Goal: Task Accomplishment & Management: Manage account settings

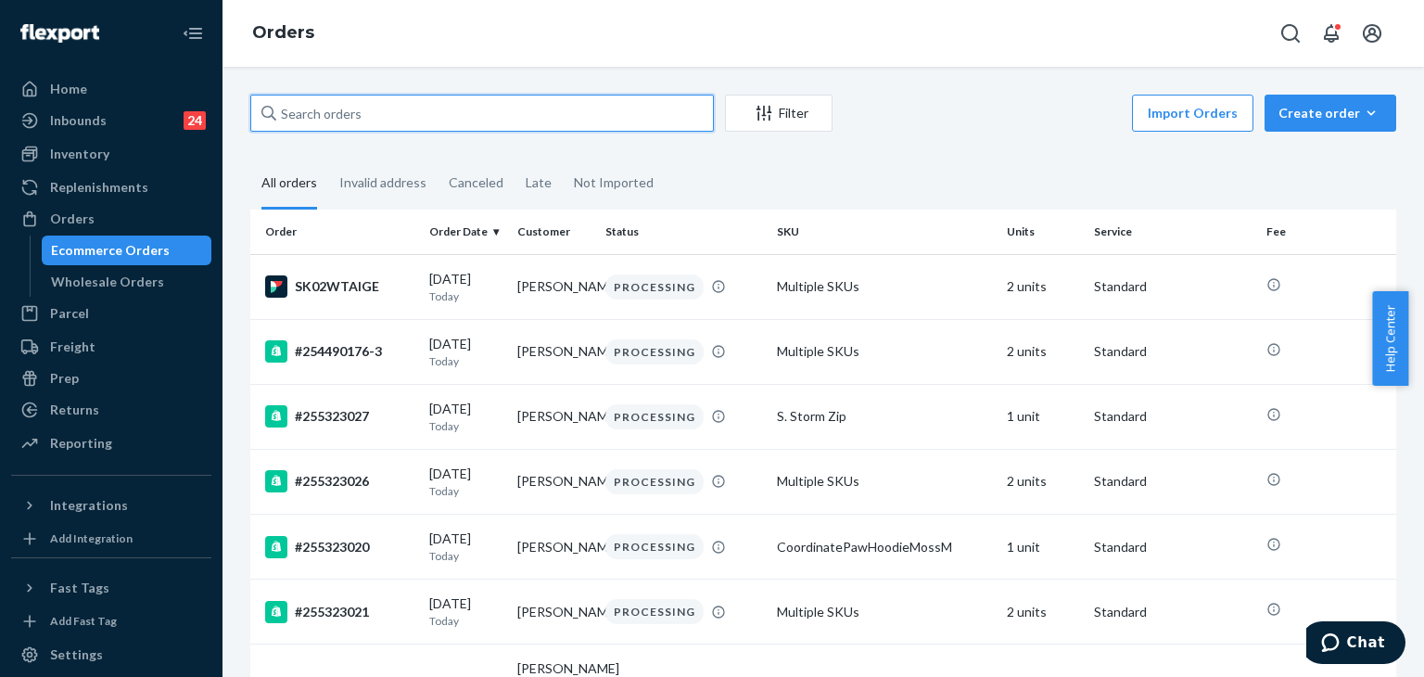
click at [404, 117] on input "text" at bounding box center [482, 113] width 464 height 37
paste input "255232727"
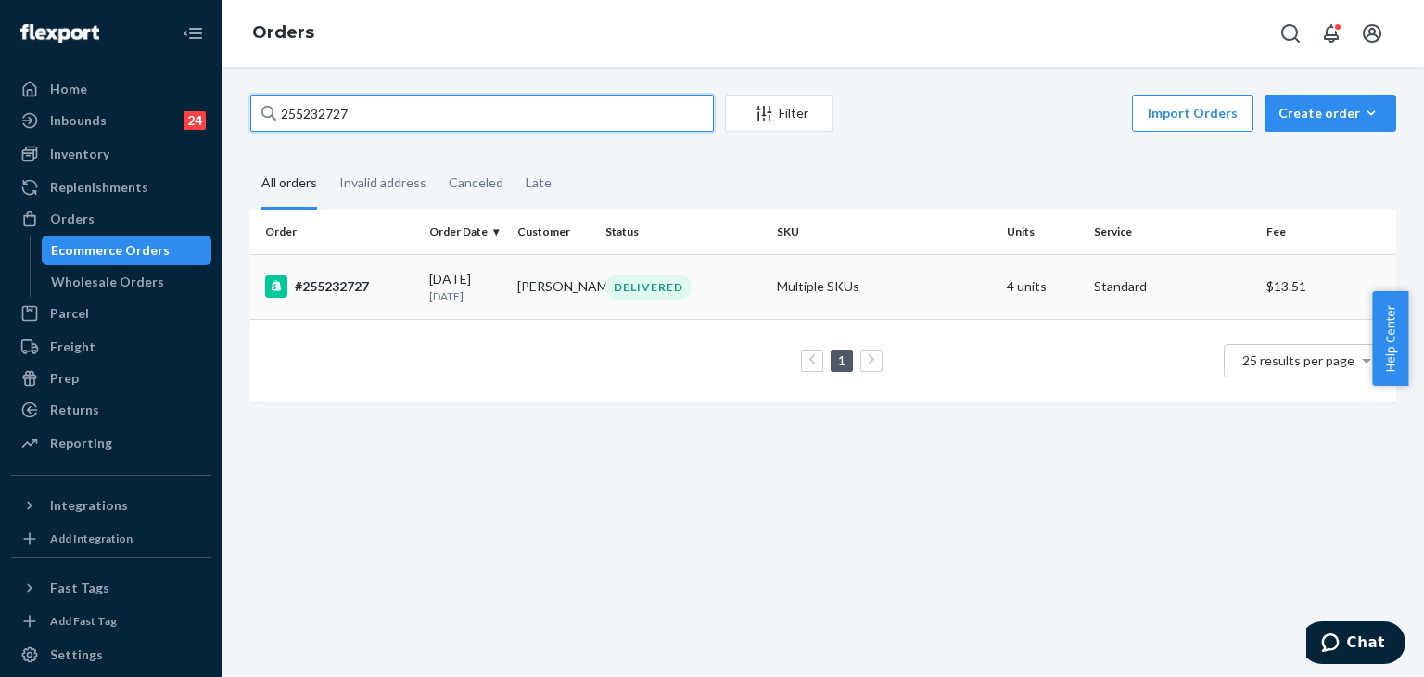
type input "255232727"
click at [325, 287] on div "#255232727" at bounding box center [339, 286] width 149 height 22
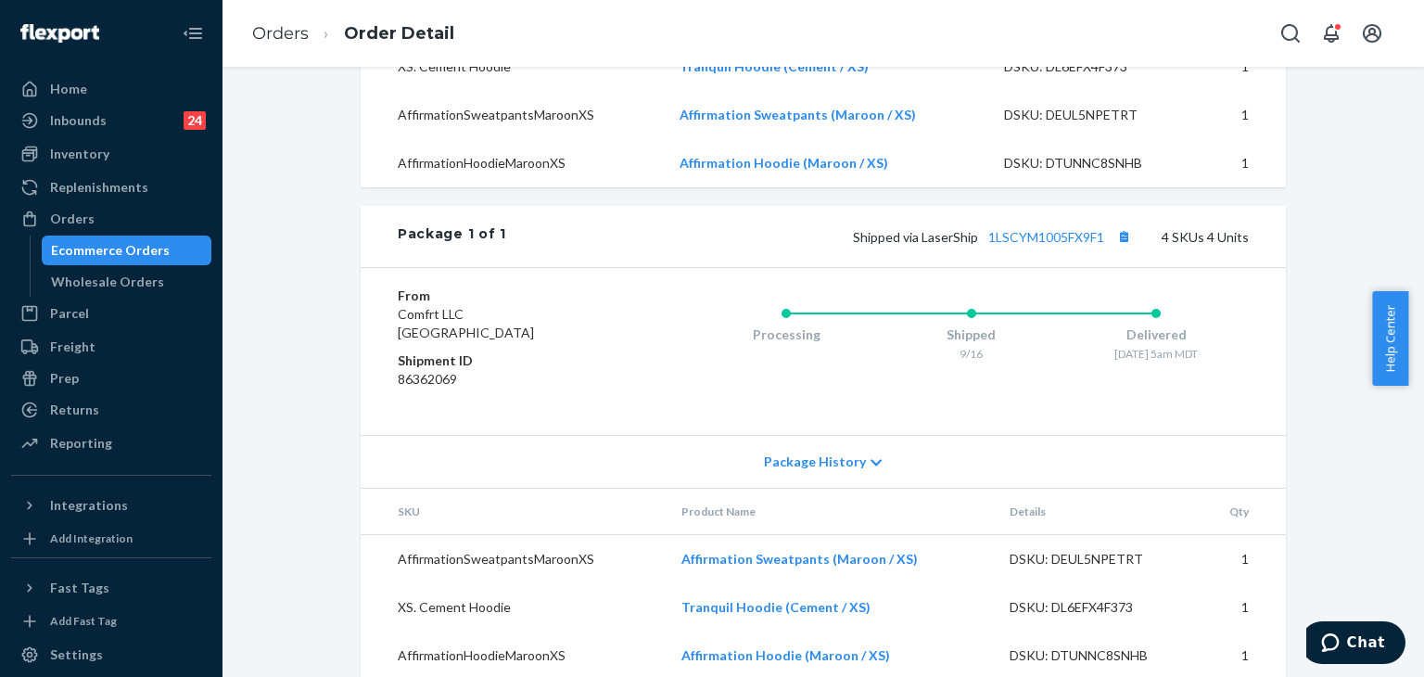
scroll to position [742, 0]
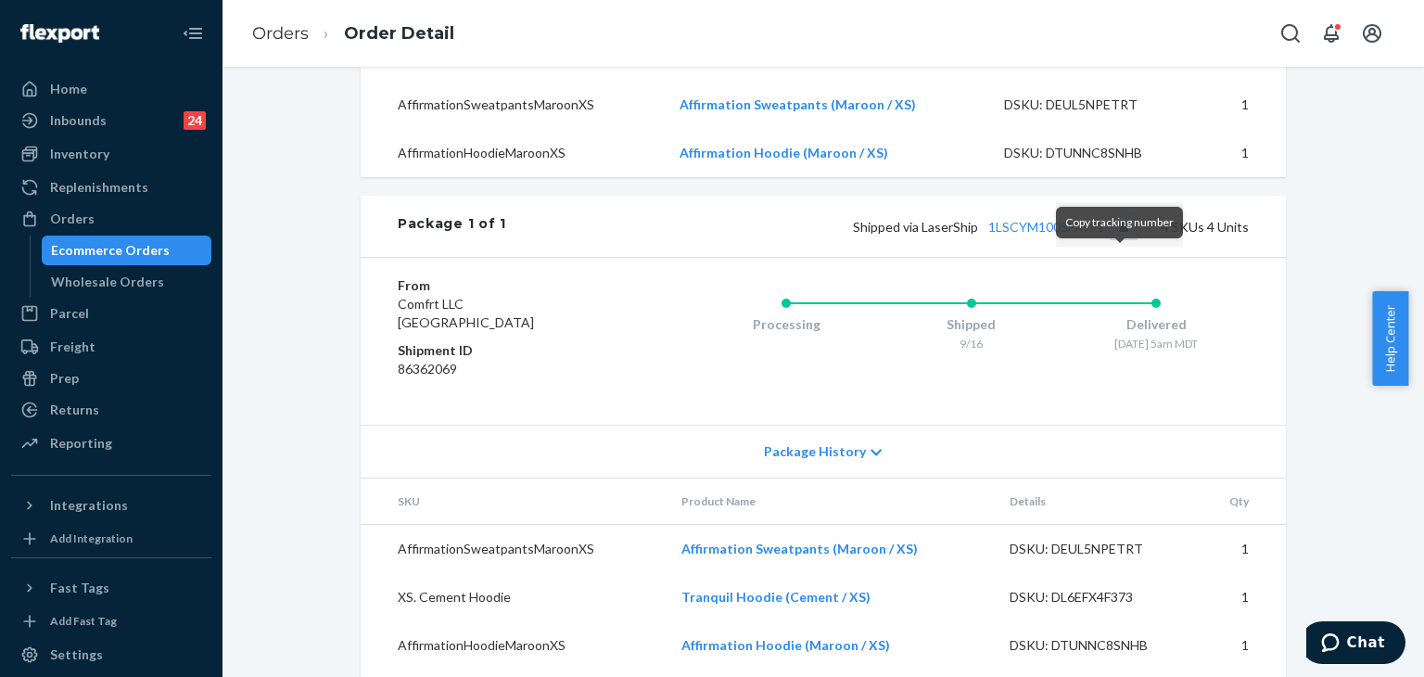
click at [1120, 238] on button "Copy tracking number" at bounding box center [1124, 226] width 24 height 24
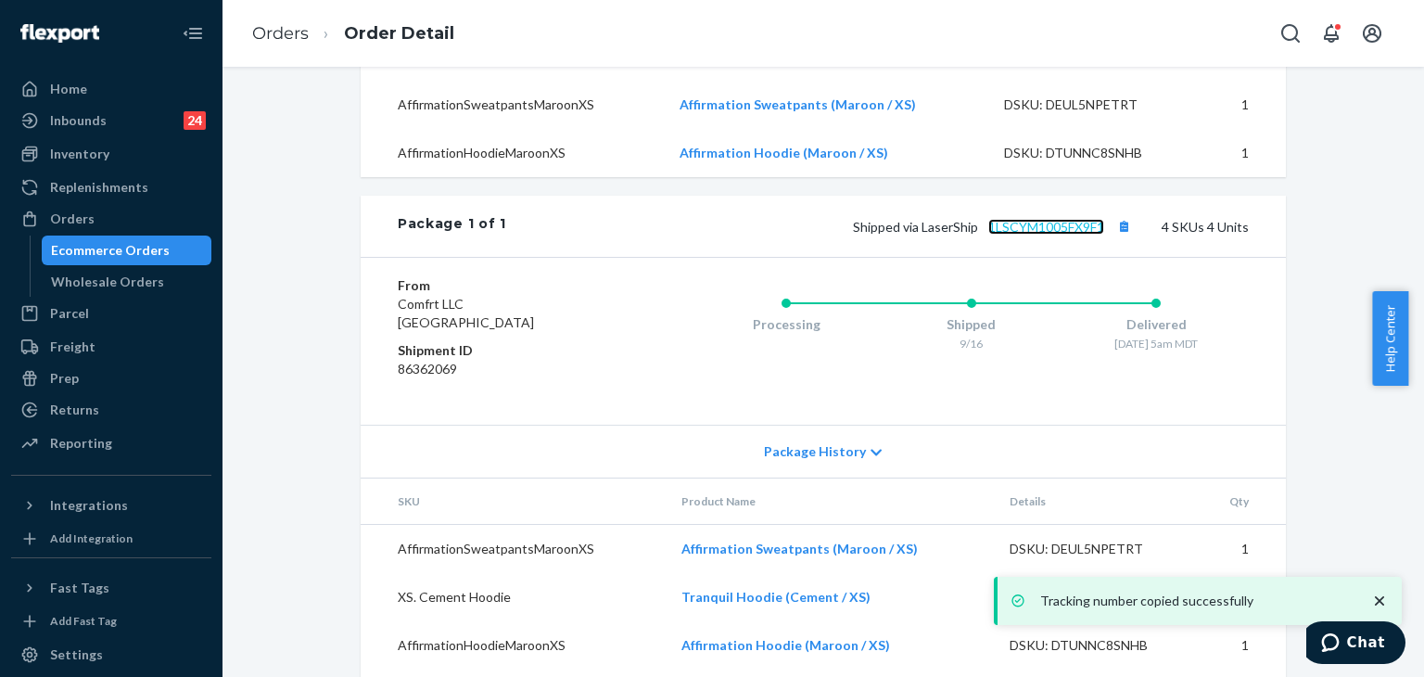
click at [1046, 235] on link "1LSCYM1005FX9F1" at bounding box center [1046, 227] width 116 height 16
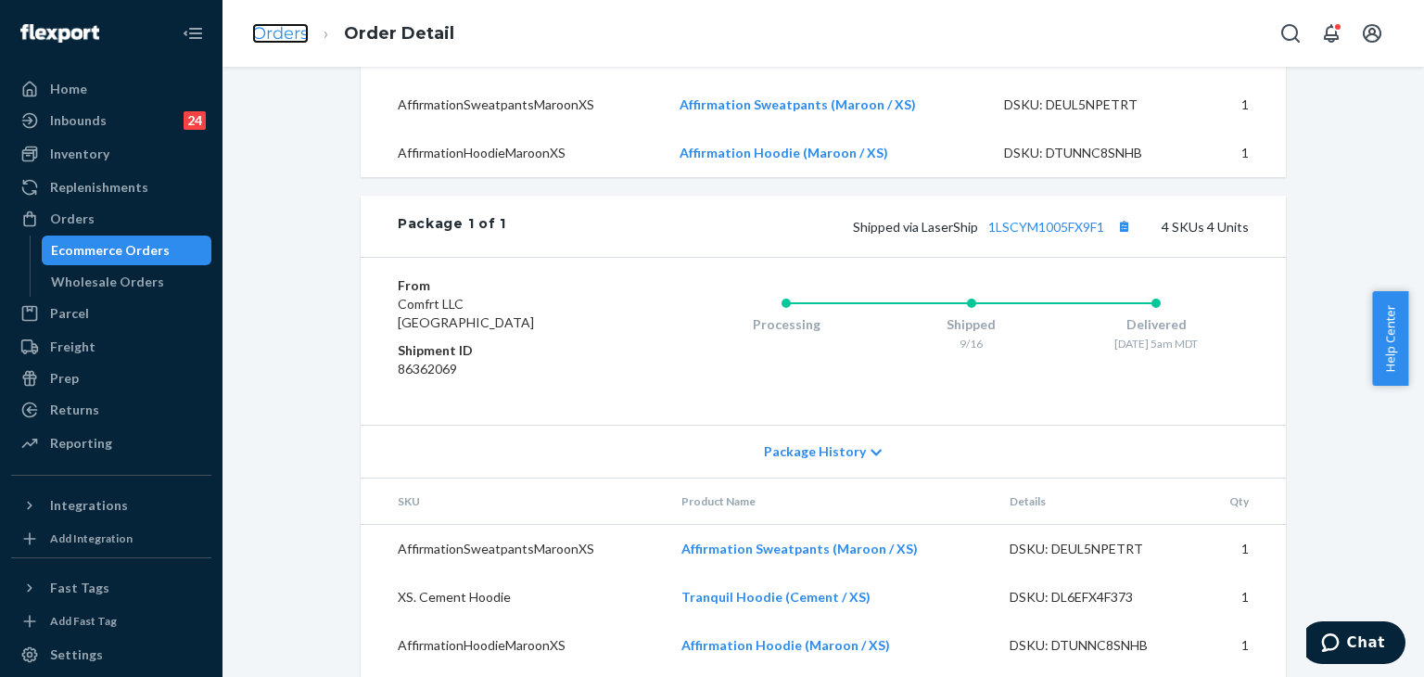
click at [279, 31] on link "Orders" at bounding box center [280, 33] width 57 height 20
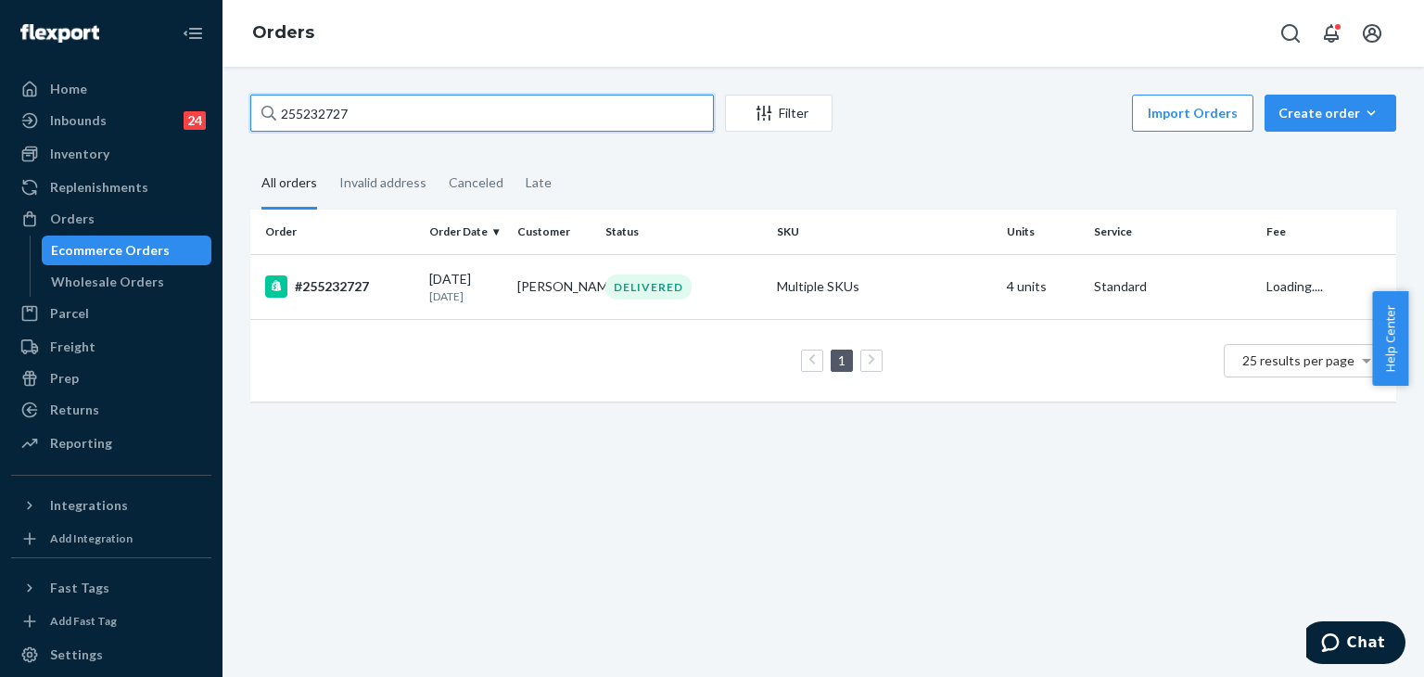
drag, startPoint x: 397, startPoint y: 101, endPoint x: 239, endPoint y: 45, distance: 167.5
click at [151, 64] on div "Home Inbounds 24 Shipping Plans Problems 24 Inventory Products Replenishments O…" at bounding box center [712, 338] width 1424 height 677
paste input "11201"
type input "255112017"
drag, startPoint x: 361, startPoint y: 290, endPoint x: 371, endPoint y: 298, distance: 12.6
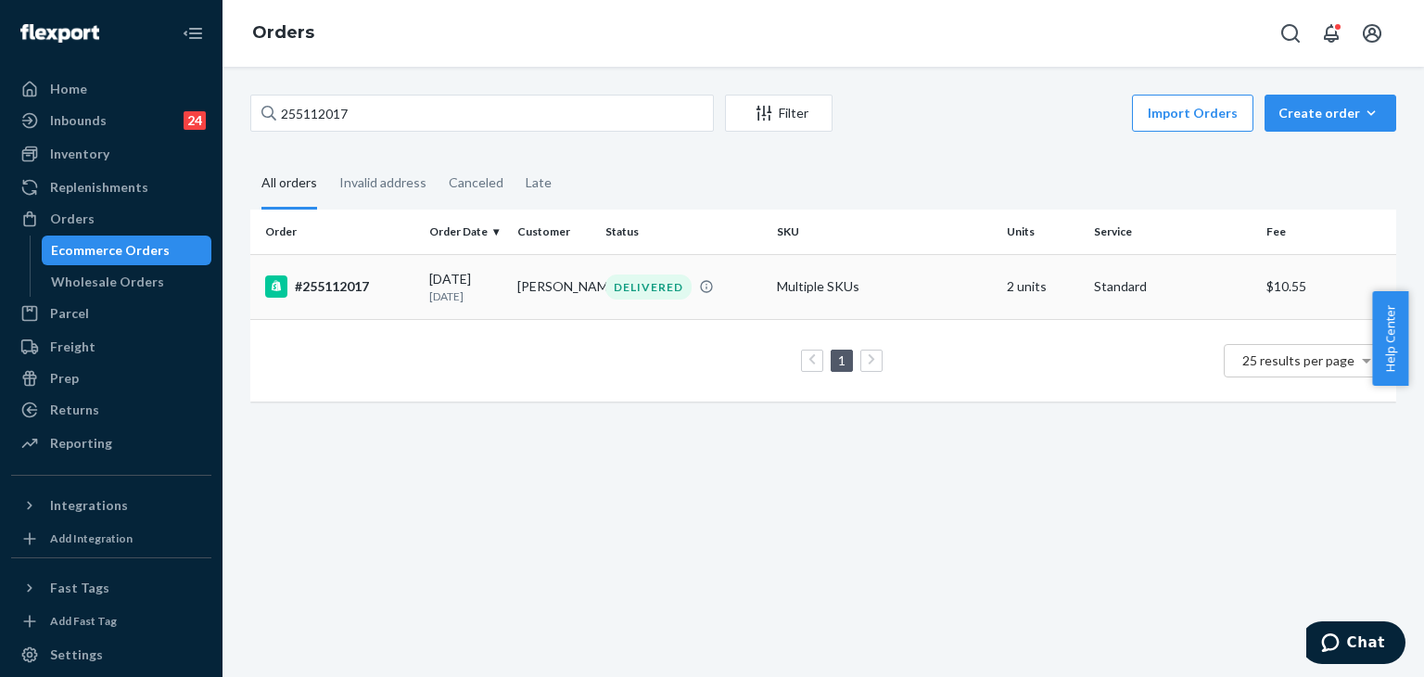
click at [371, 298] on td "#255112017" at bounding box center [336, 286] width 172 height 65
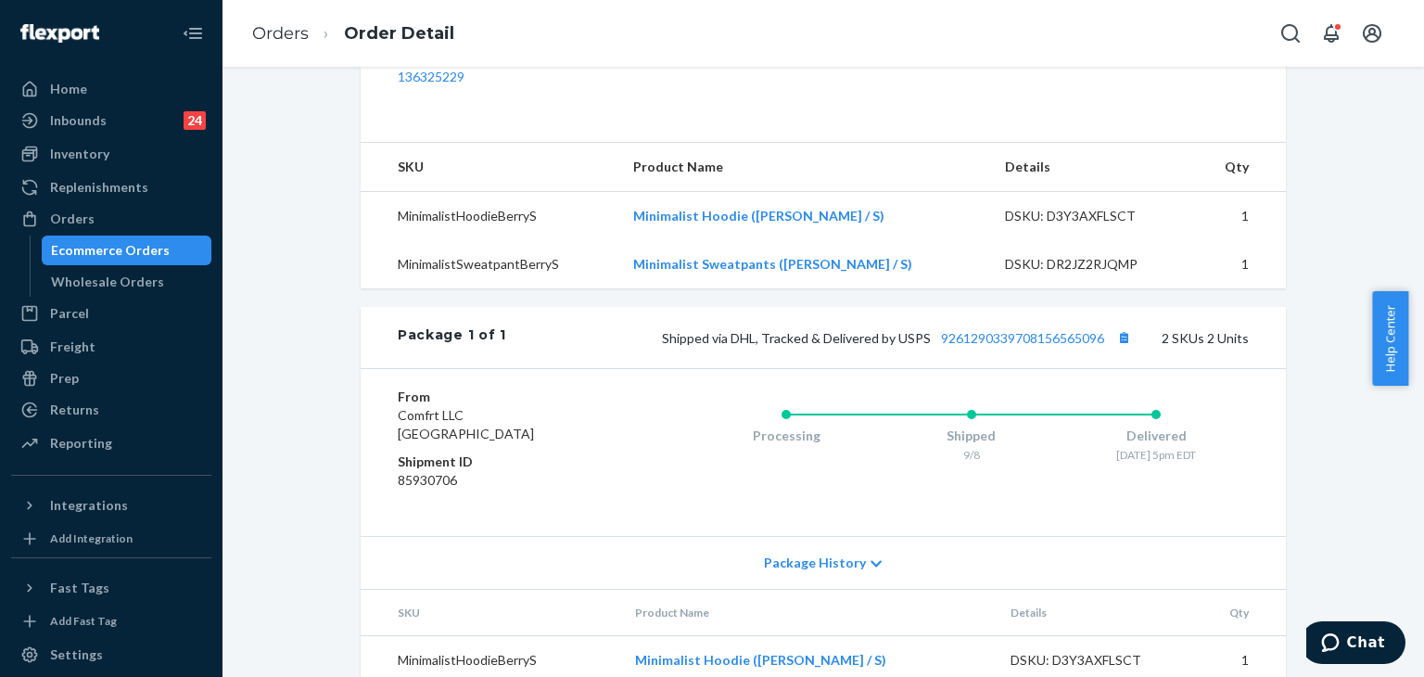
scroll to position [716, 0]
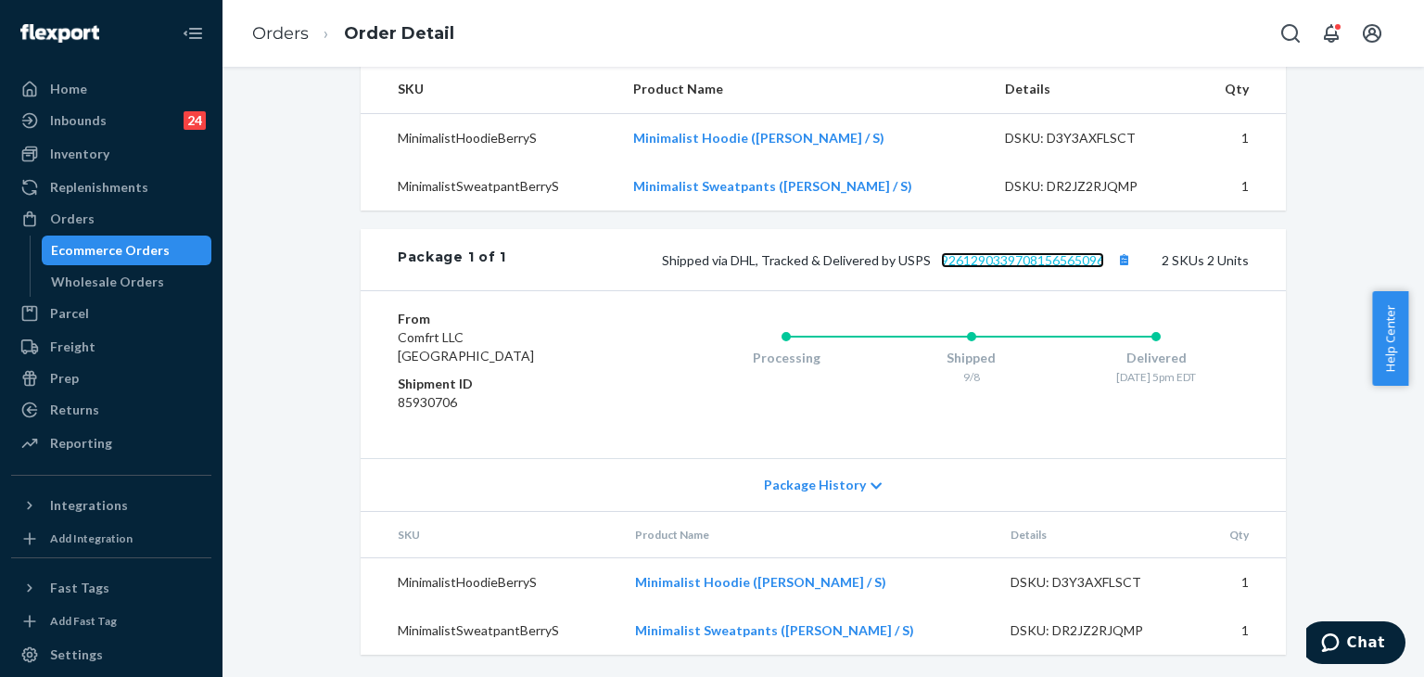
click at [1016, 255] on link "9261290339708156565096" at bounding box center [1022, 260] width 163 height 16
click at [1031, 264] on link "9261290339708156565096" at bounding box center [1022, 260] width 163 height 16
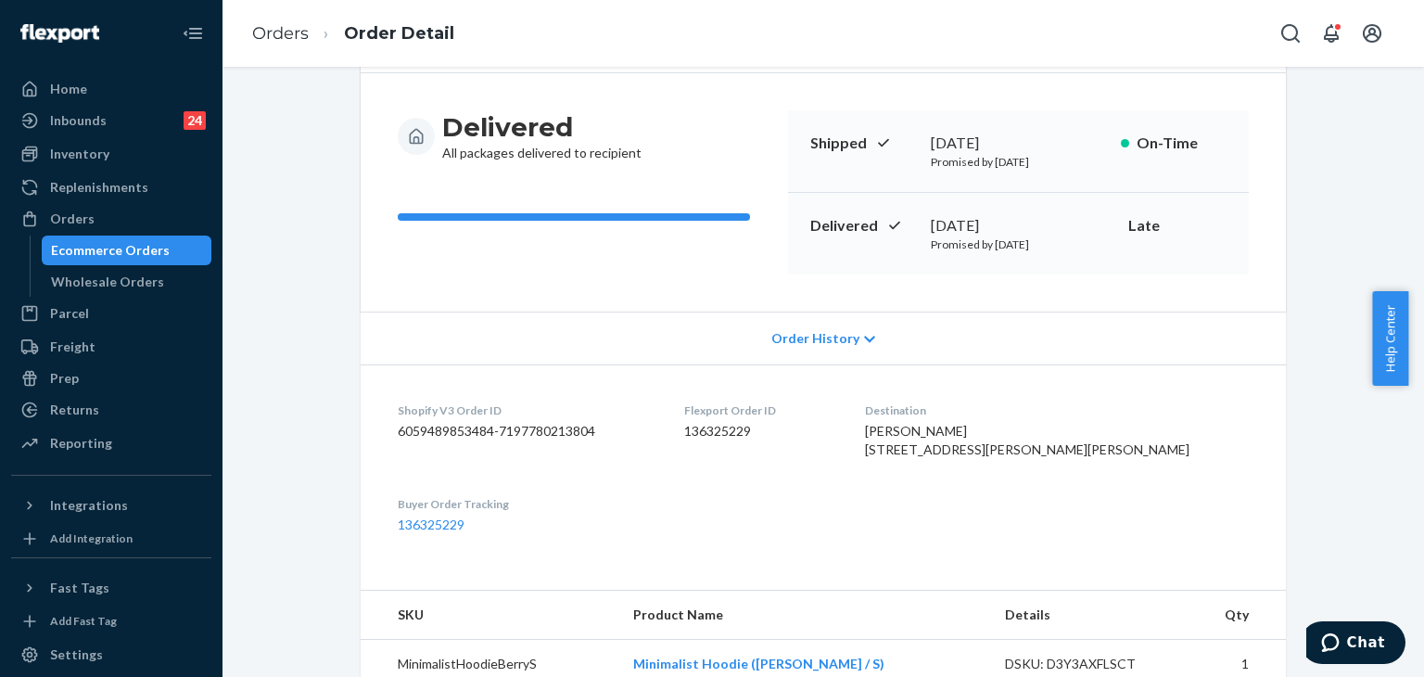
scroll to position [0, 0]
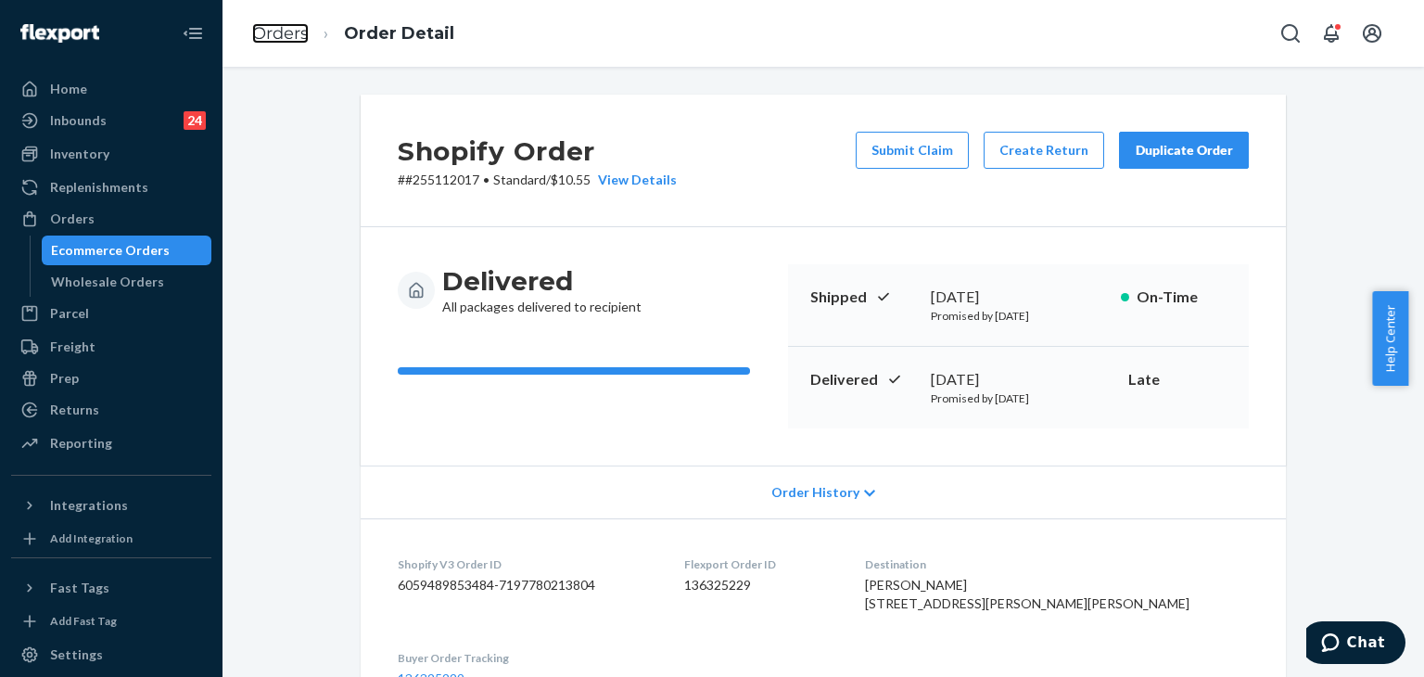
drag, startPoint x: 279, startPoint y: 42, endPoint x: 361, endPoint y: 71, distance: 86.8
click at [278, 42] on link "Orders" at bounding box center [280, 33] width 57 height 20
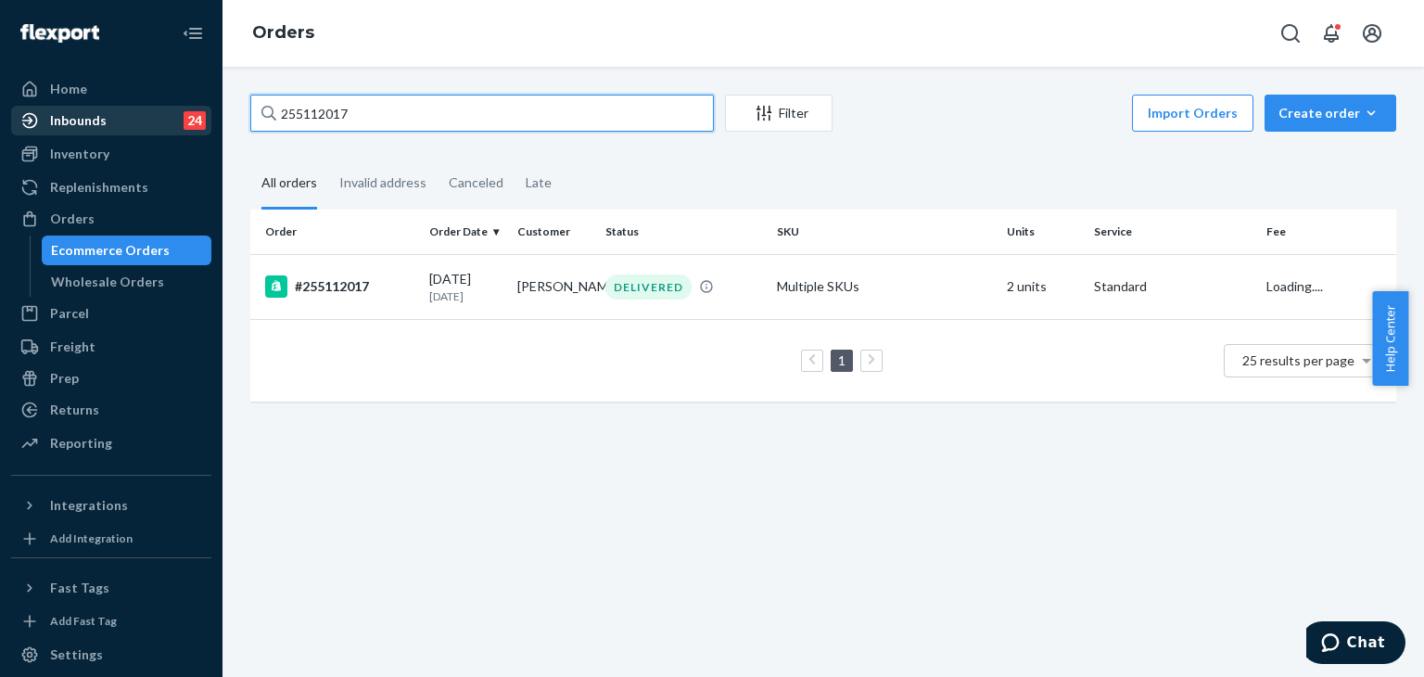
drag, startPoint x: 283, startPoint y: 111, endPoint x: 101, endPoint y: 111, distance: 181.7
click at [101, 111] on div "Home Inbounds 24 Shipping Plans Problems 24 Inventory Products Replenishments O…" at bounding box center [712, 338] width 1424 height 677
paste input "009072"
type input "255009072"
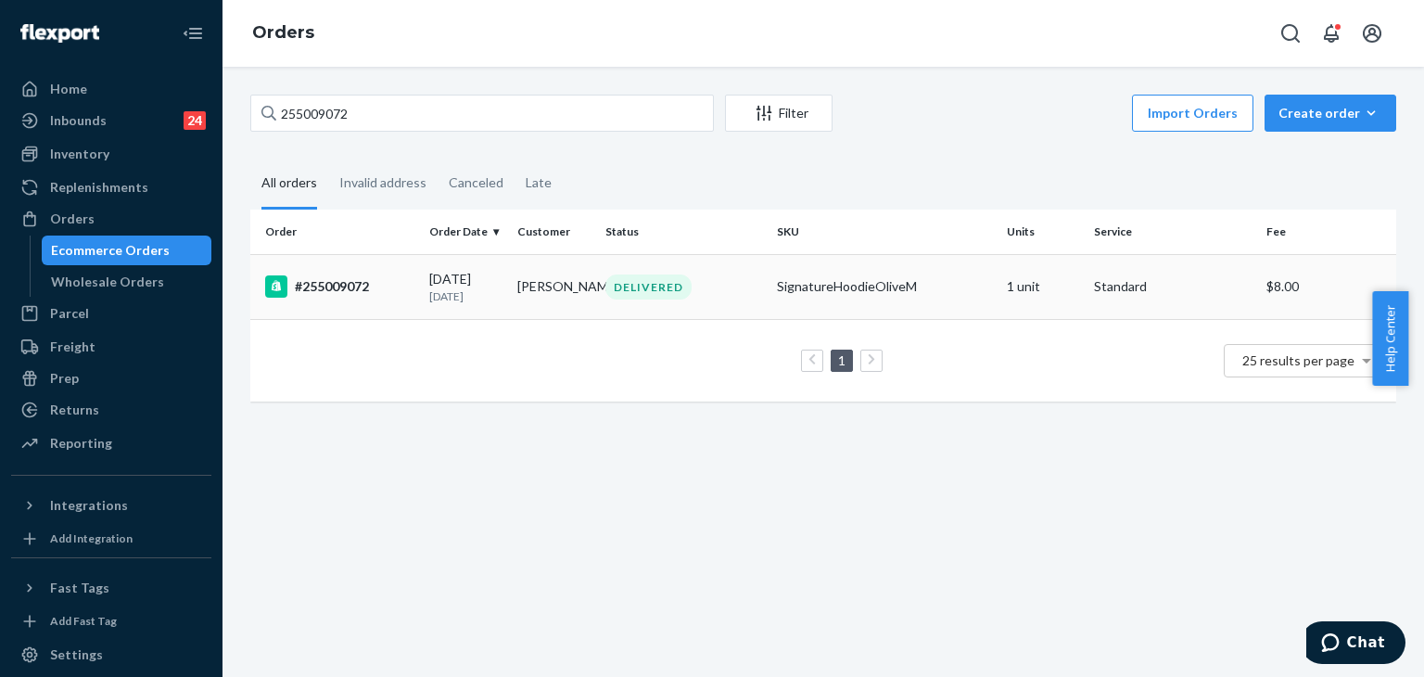
click at [337, 283] on div "#255009072" at bounding box center [339, 286] width 149 height 22
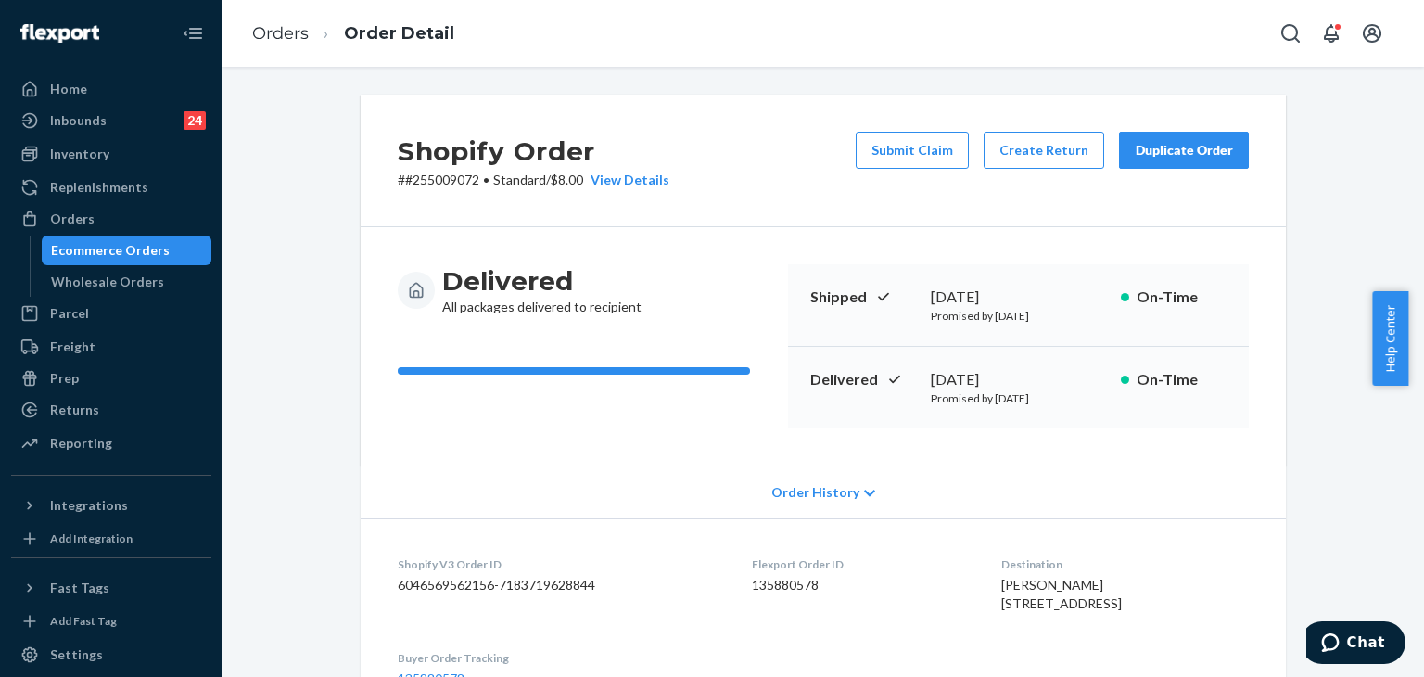
click at [1160, 123] on div "Shopify Order # #255009072 • Standard / $8.00 View Details Submit Claim Create …" at bounding box center [823, 161] width 925 height 133
click at [1198, 141] on div "Duplicate Order" at bounding box center [1184, 150] width 98 height 19
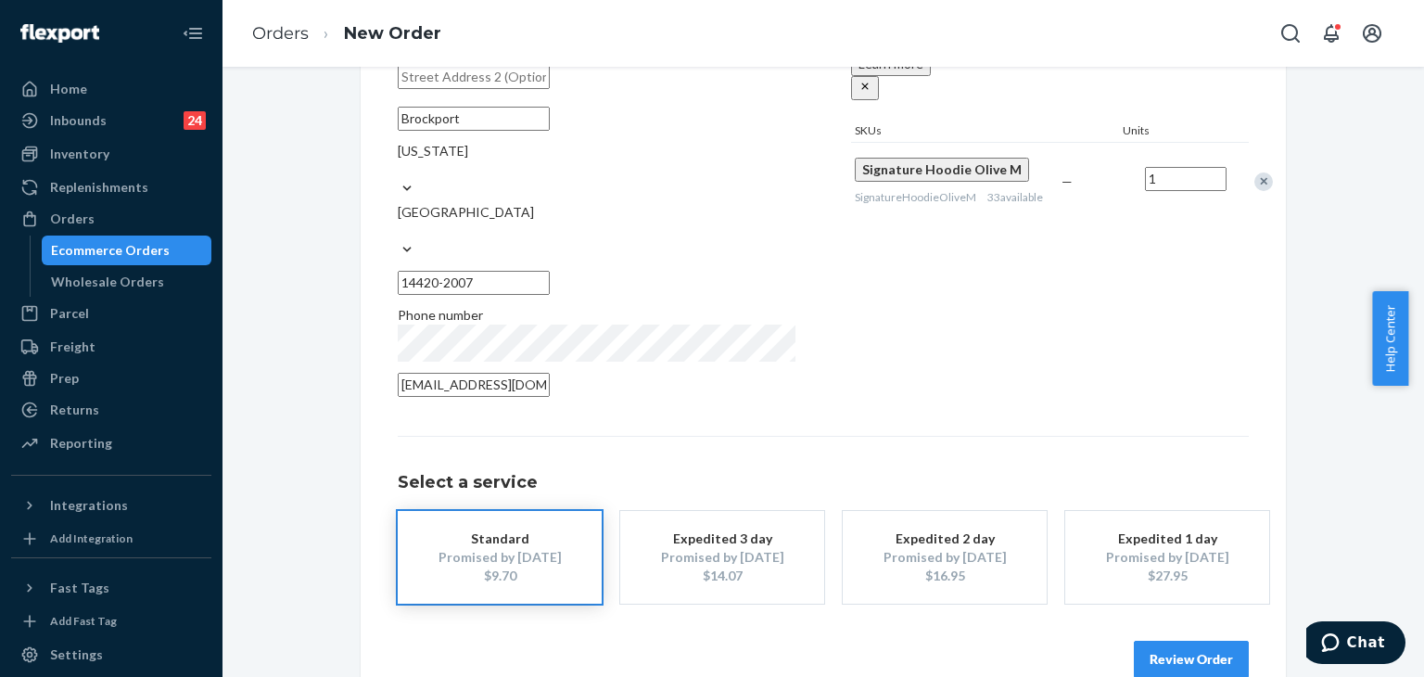
scroll to position [260, 0]
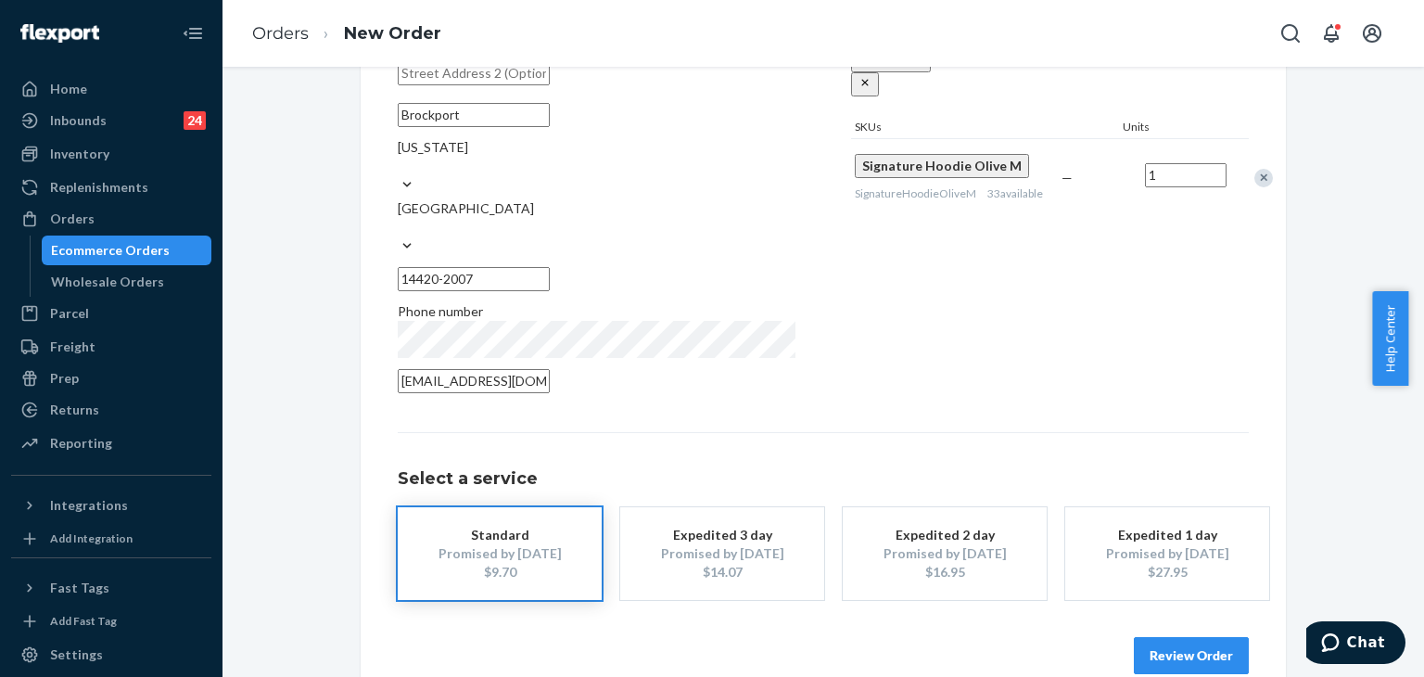
click at [1204, 637] on button "Review Order" at bounding box center [1191, 655] width 115 height 37
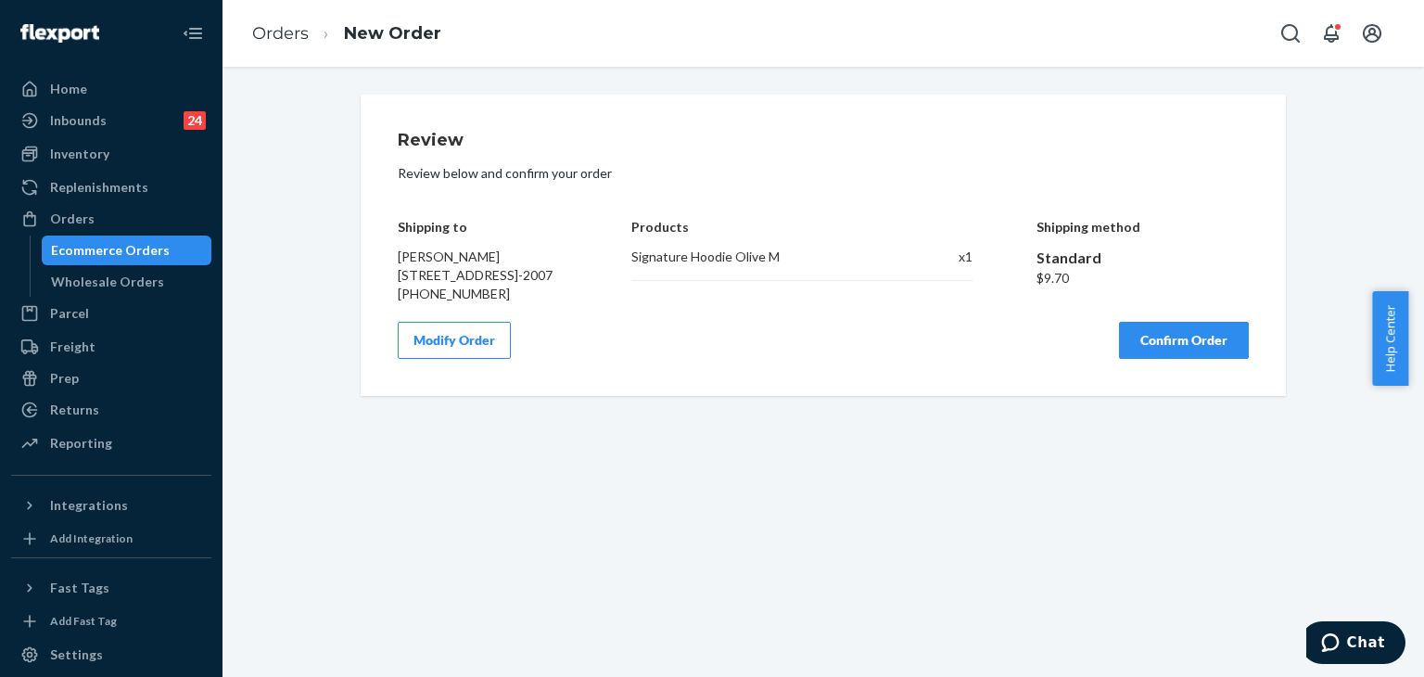
scroll to position [0, 0]
drag, startPoint x: 760, startPoint y: 249, endPoint x: 1239, endPoint y: 362, distance: 491.4
click at [800, 249] on div "Shipping to [PERSON_NAME] [STREET_ADDRESS]-2007 [PHONE_NUMBER] Products Signatu…" at bounding box center [823, 247] width 851 height 111
copy div "Signature Hoodie Olive M"
click at [1198, 359] on button "Confirm Order" at bounding box center [1184, 340] width 130 height 37
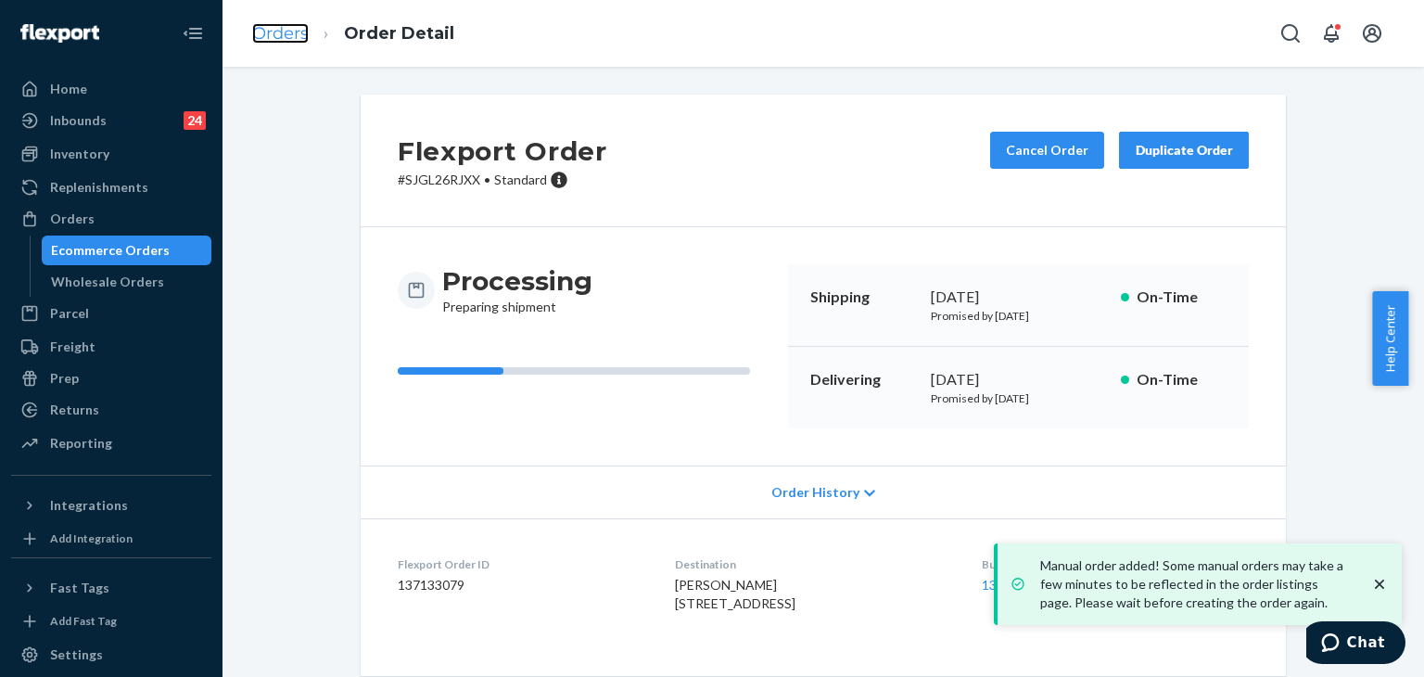
click at [289, 28] on link "Orders" at bounding box center [280, 33] width 57 height 20
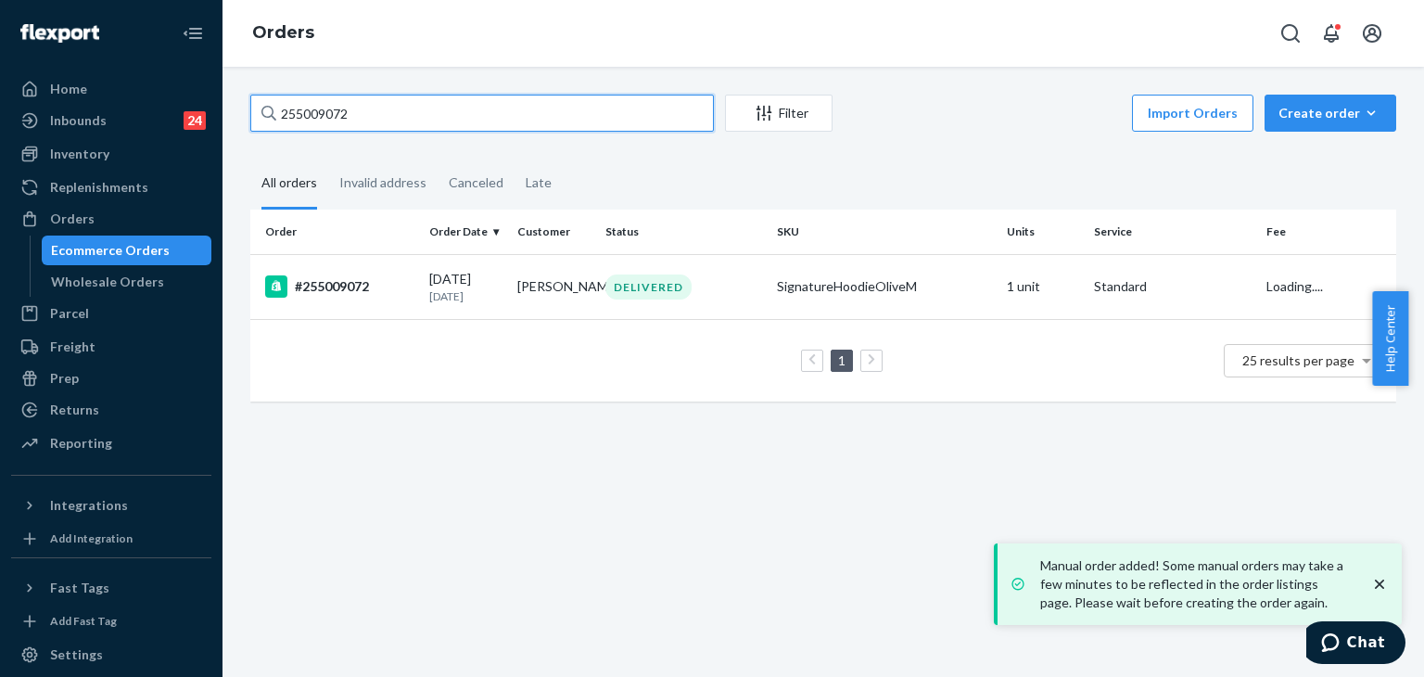
click at [193, 106] on div "Home Inbounds 24 Shipping Plans Problems 24 Inventory Products Replenishments O…" at bounding box center [712, 338] width 1424 height 677
paste input "246449"
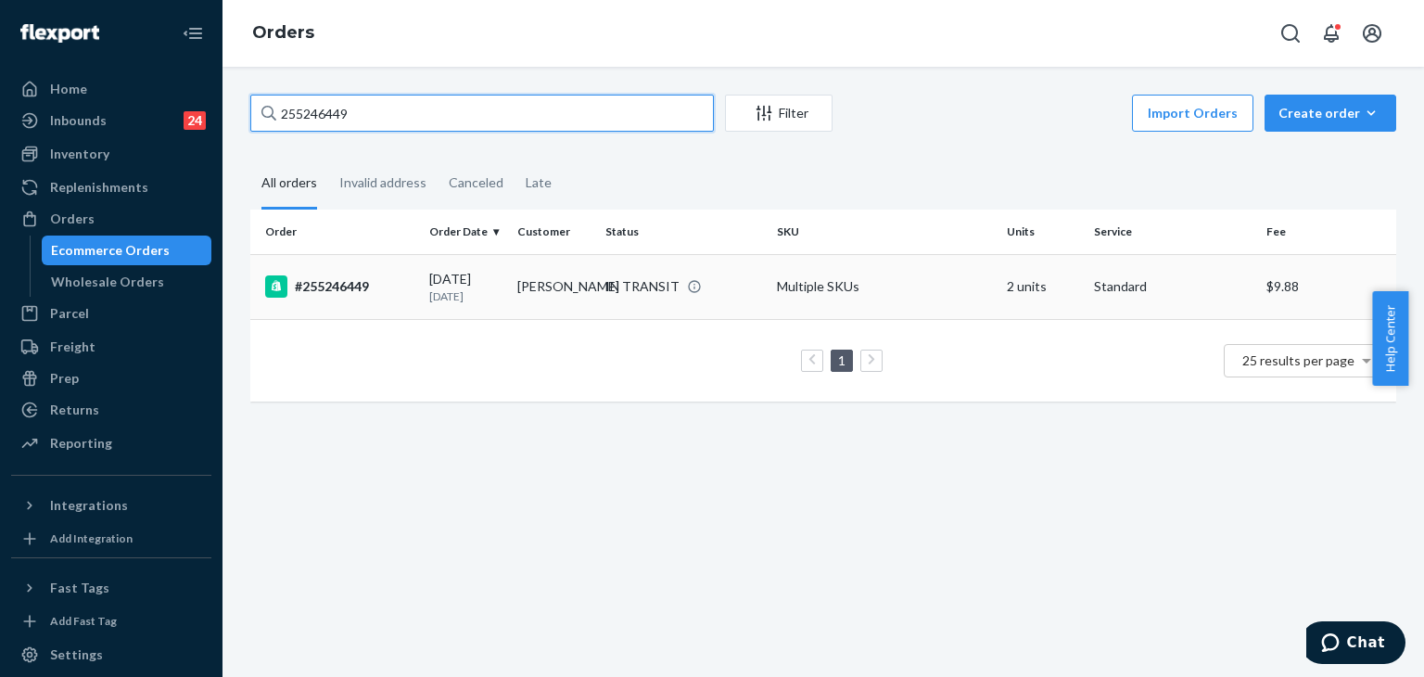
type input "255246449"
click at [336, 287] on div "#255246449" at bounding box center [339, 286] width 149 height 22
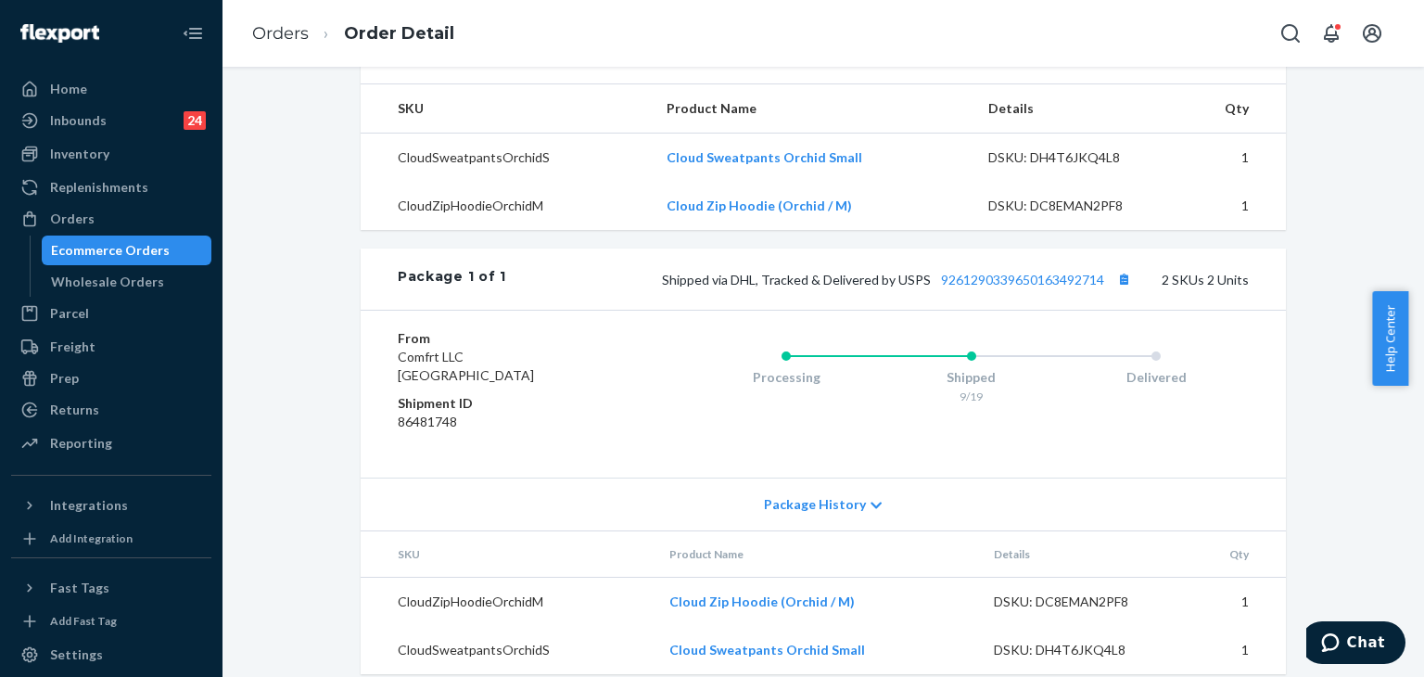
scroll to position [647, 0]
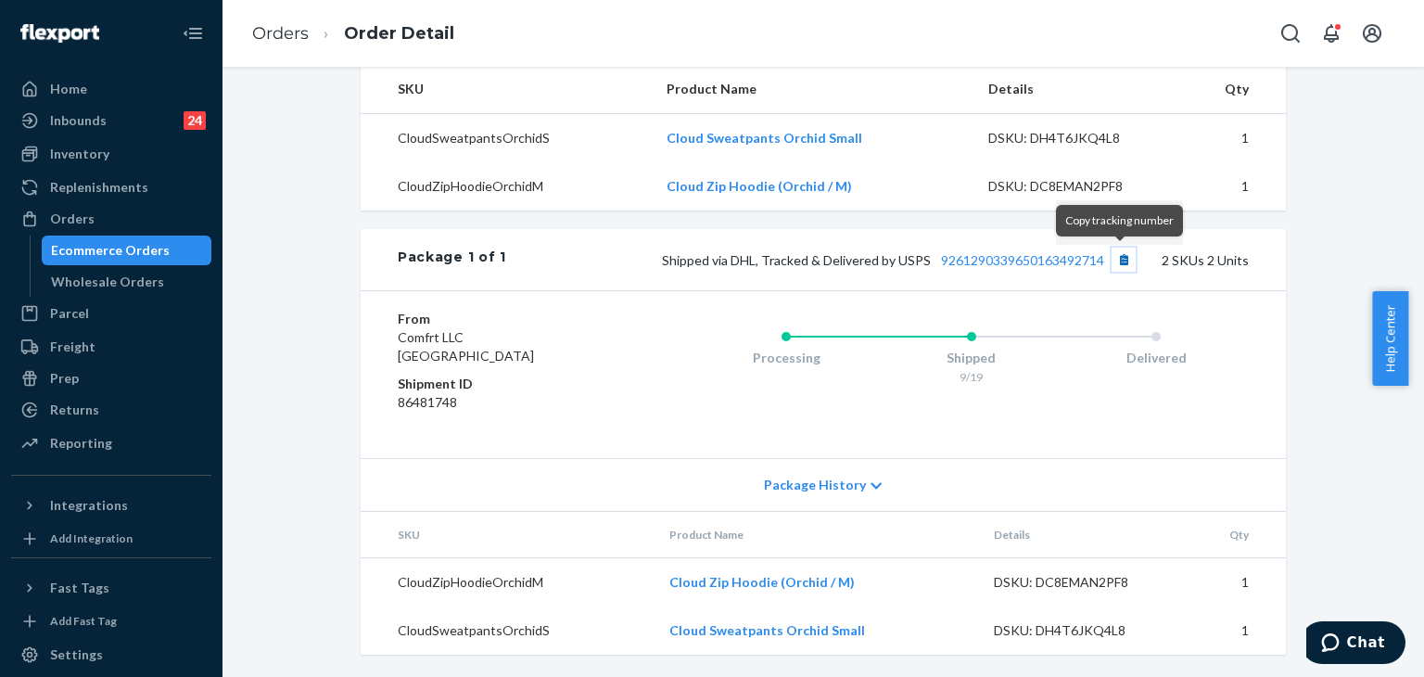
click at [1116, 264] on button "Copy tracking number" at bounding box center [1124, 260] width 24 height 24
click at [286, 29] on link "Orders" at bounding box center [280, 33] width 57 height 20
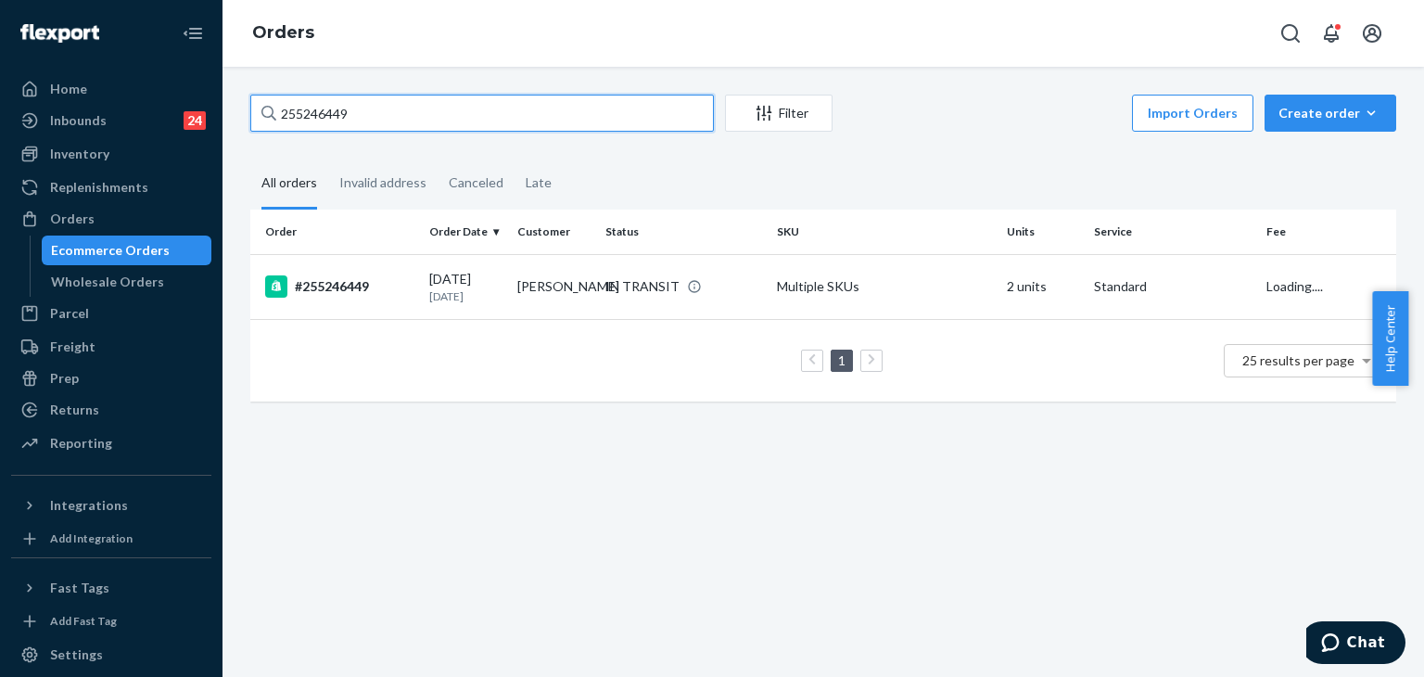
click at [382, 108] on input "255246449" at bounding box center [482, 113] width 464 height 37
paste input "[PERSON_NAME] i"
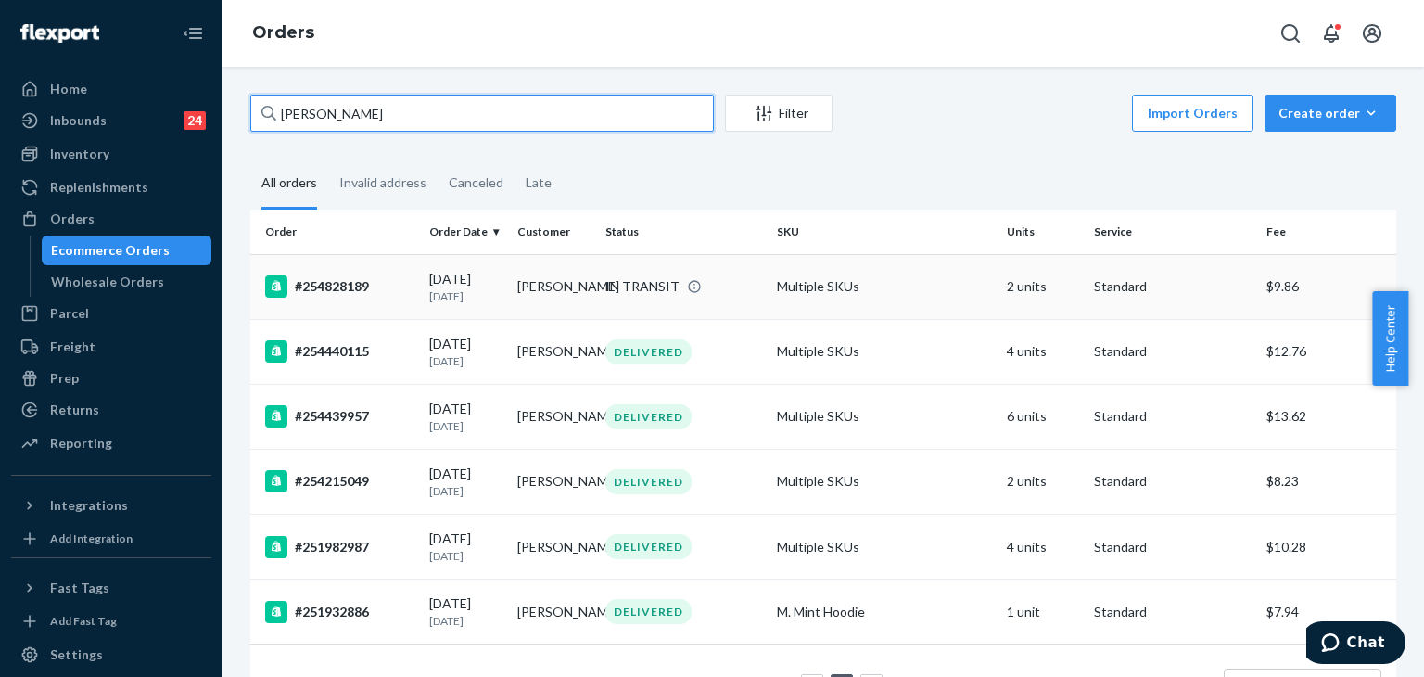
type input "[PERSON_NAME]"
click at [339, 298] on td "#254828189" at bounding box center [336, 286] width 172 height 65
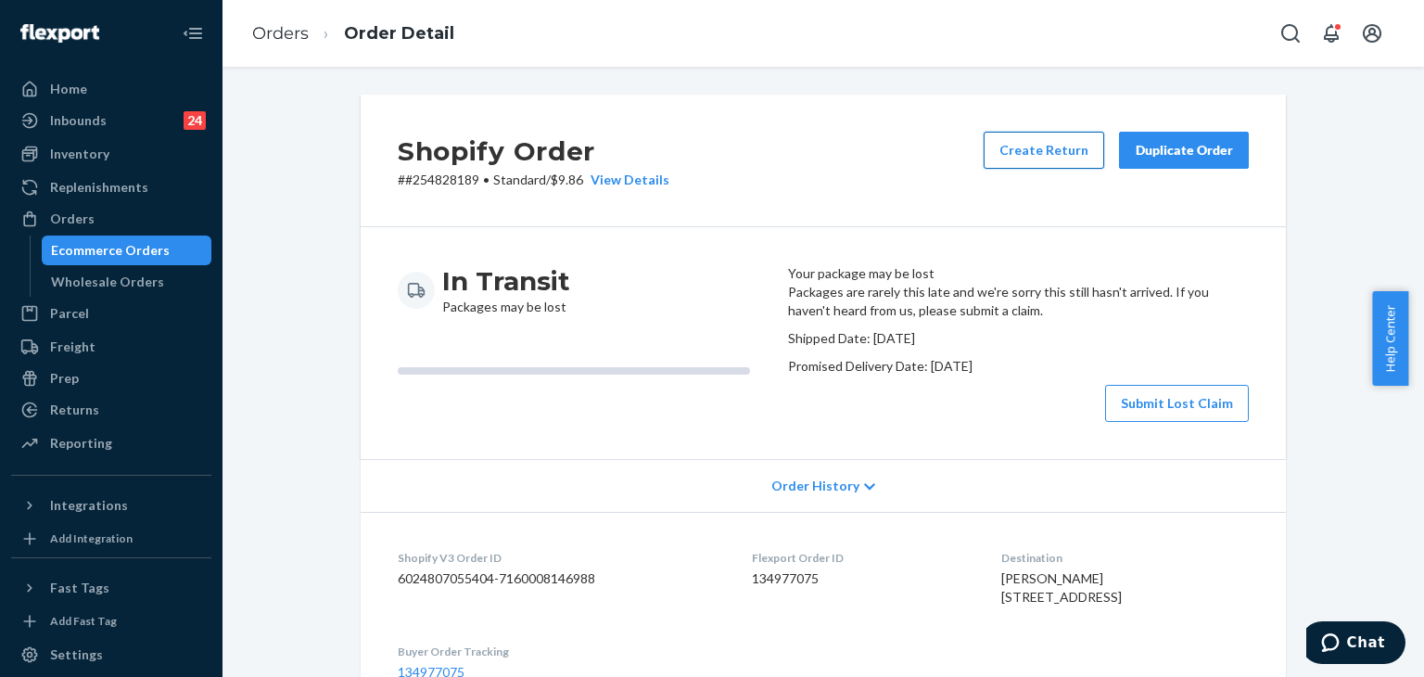
click at [1041, 153] on button "Create Return" at bounding box center [1044, 150] width 121 height 37
click at [438, 181] on p "# #254828189 • Standard / $9.86 View Details" at bounding box center [534, 180] width 272 height 19
copy p "254828189"
drag, startPoint x: 285, startPoint y: 34, endPoint x: 414, endPoint y: 81, distance: 137.8
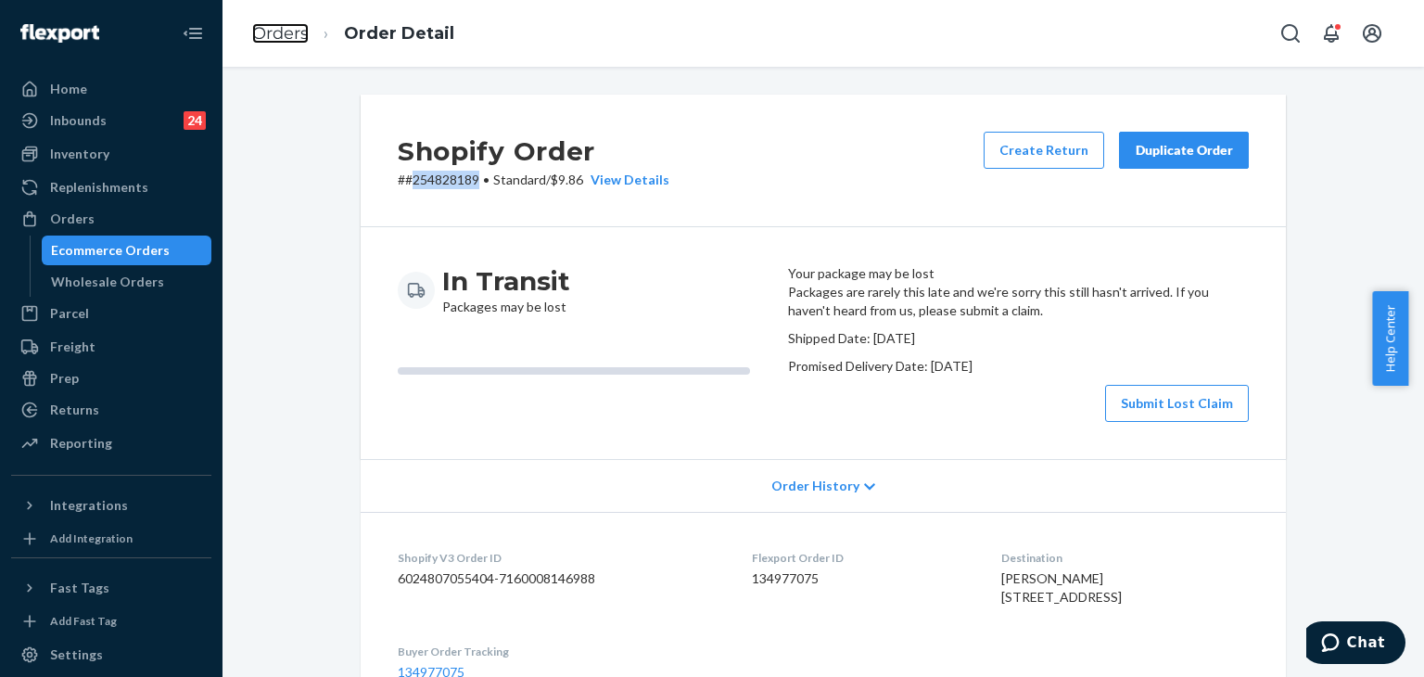
click at [287, 35] on link "Orders" at bounding box center [280, 33] width 57 height 20
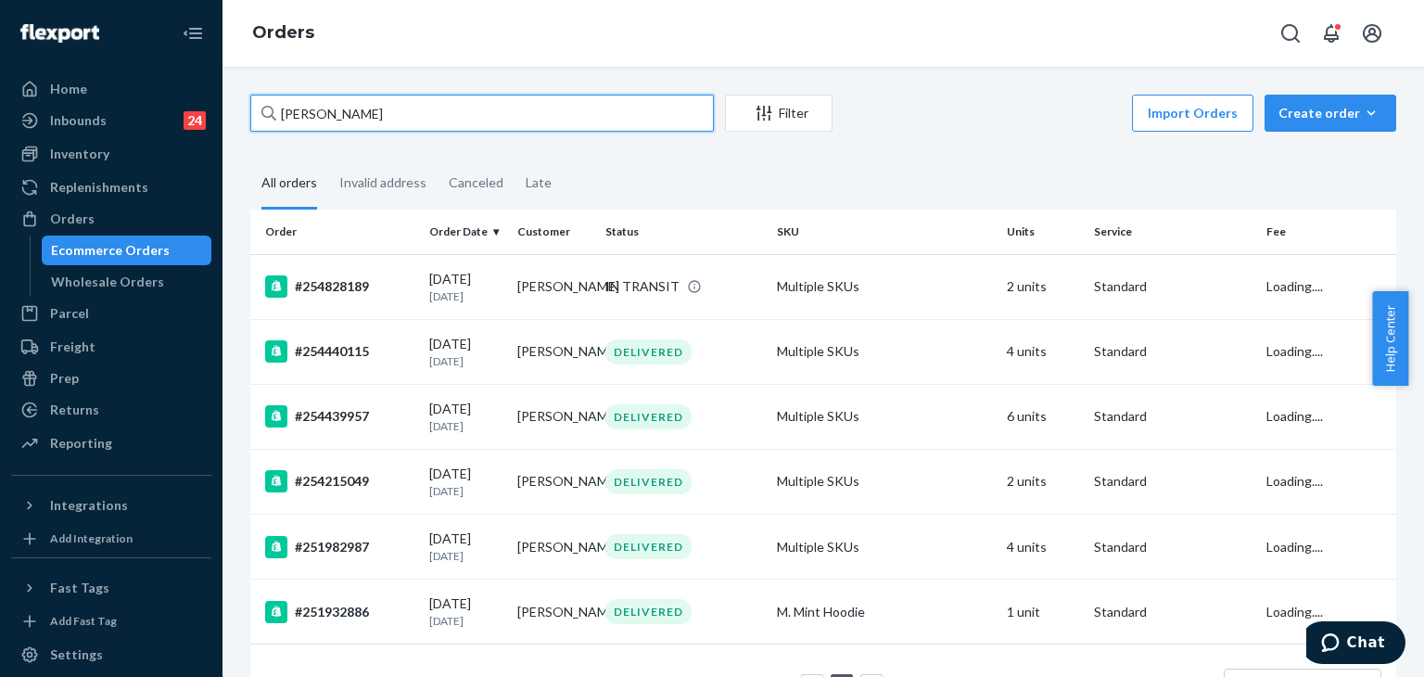
drag, startPoint x: 410, startPoint y: 102, endPoint x: 135, endPoint y: 45, distance: 280.4
click at [135, 45] on div "Home Inbounds 24 Shipping Plans Problems 24 Inventory Products Replenishments O…" at bounding box center [712, 338] width 1424 height 677
paste input "[PERSON_NAME]"
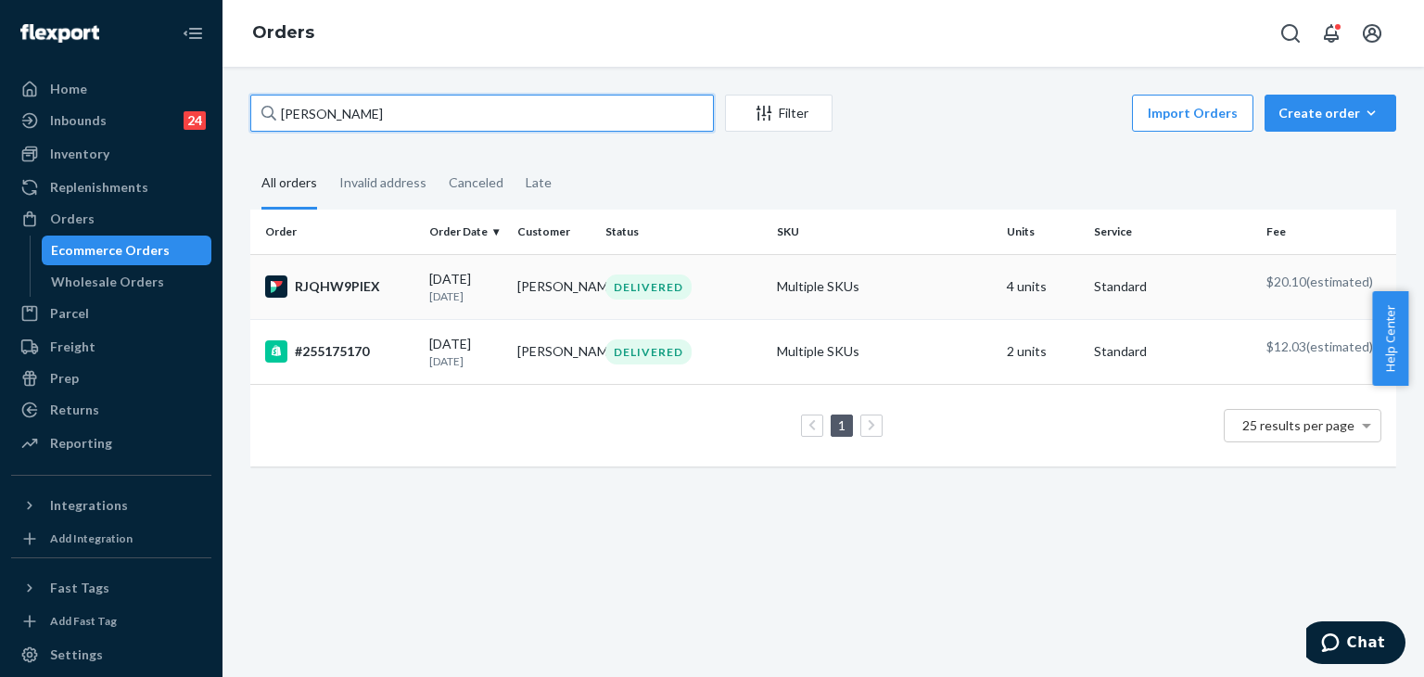
type input "[PERSON_NAME]"
click at [326, 281] on div "RJQHW9PIEX" at bounding box center [339, 286] width 149 height 22
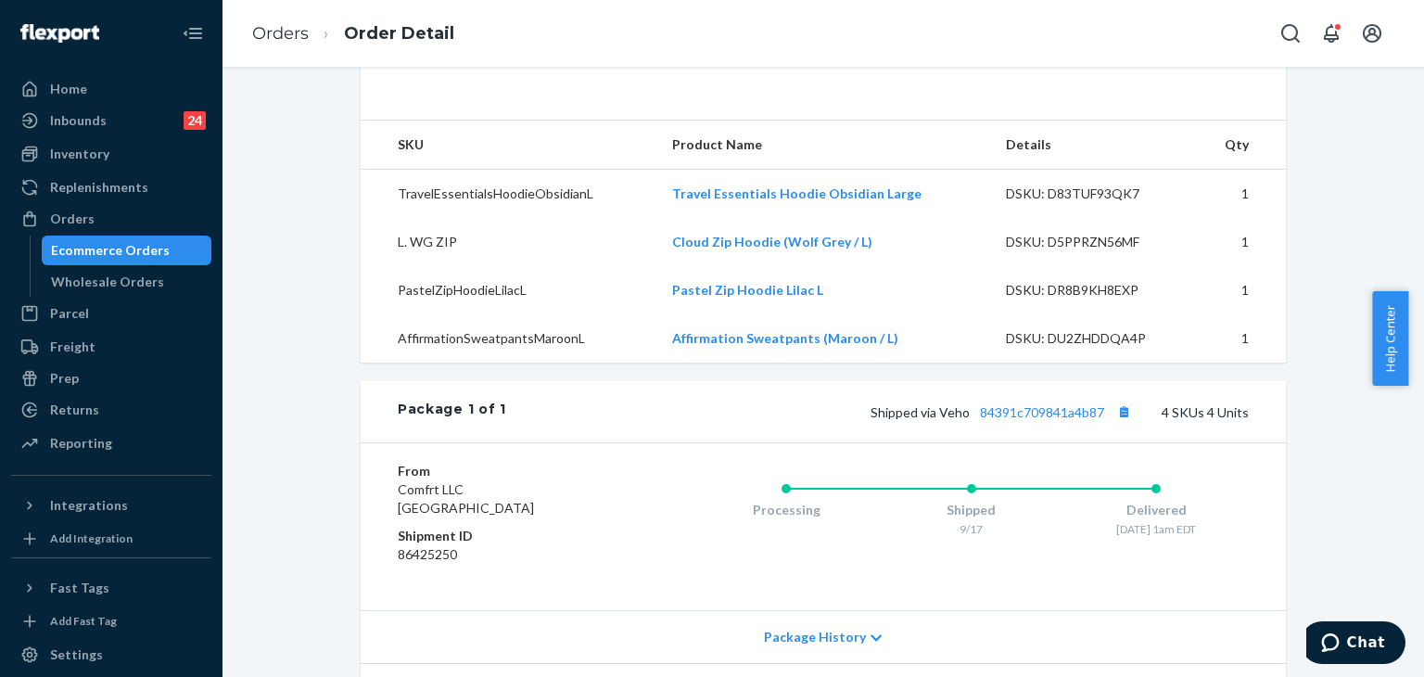
scroll to position [840, 0]
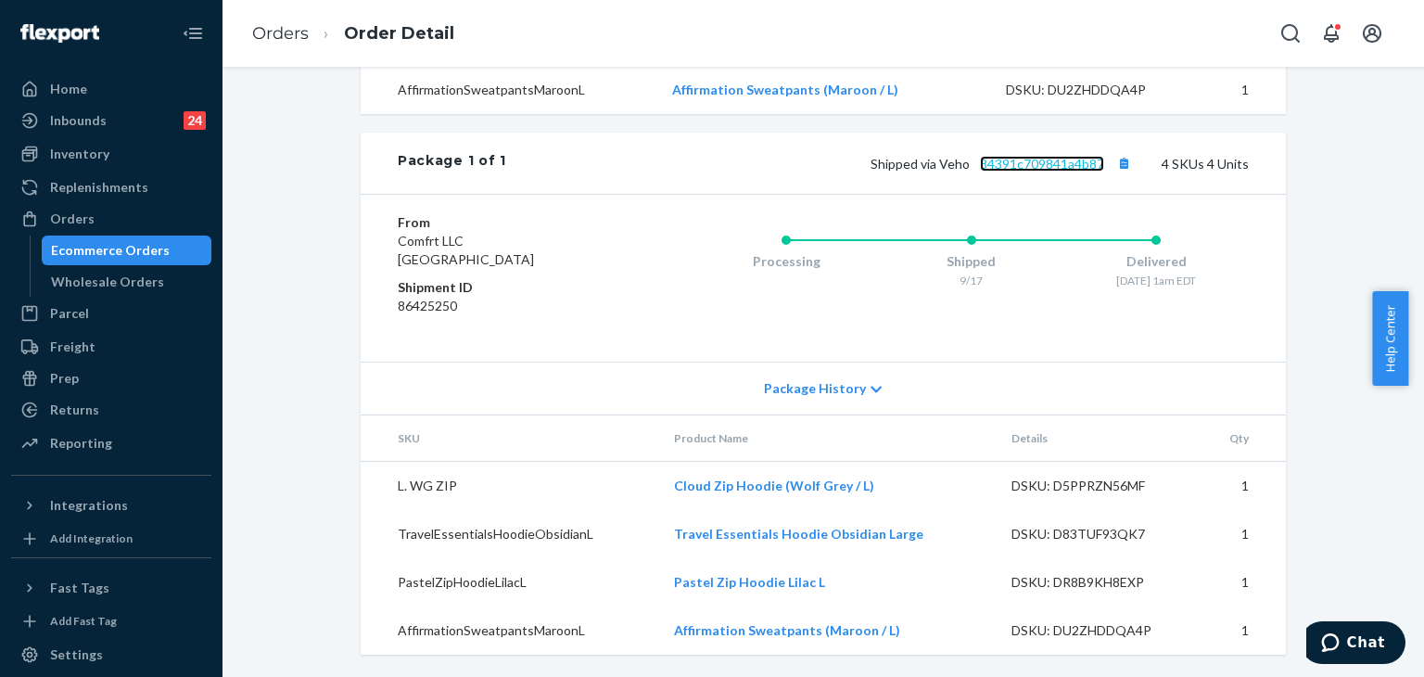
click at [1059, 161] on link "84391c709841a4b87" at bounding box center [1042, 164] width 124 height 16
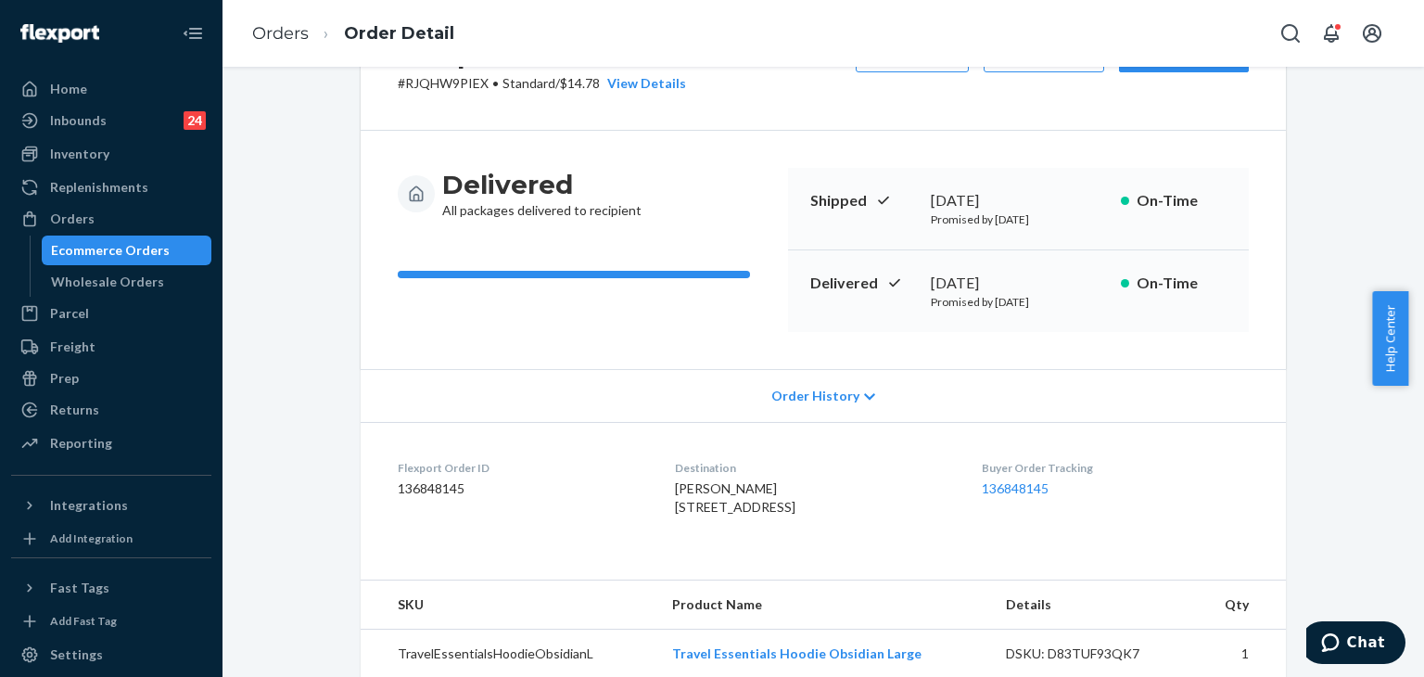
scroll to position [185, 0]
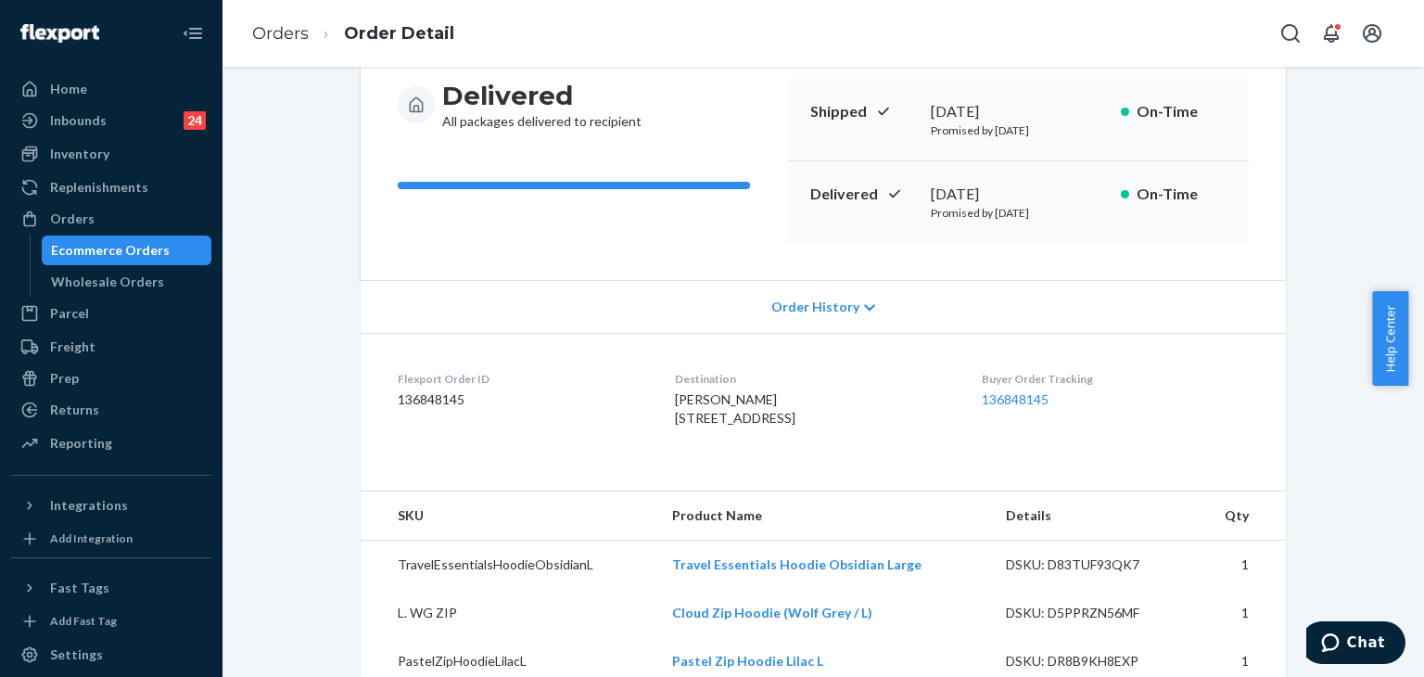
drag, startPoint x: 651, startPoint y: 420, endPoint x: 777, endPoint y: 431, distance: 126.6
click at [777, 431] on dl "Flexport Order ID 136848145 Destination [PERSON_NAME] [STREET_ADDRESS] US Buyer…" at bounding box center [823, 402] width 925 height 139
copy span "[STREET_ADDRESS]"
